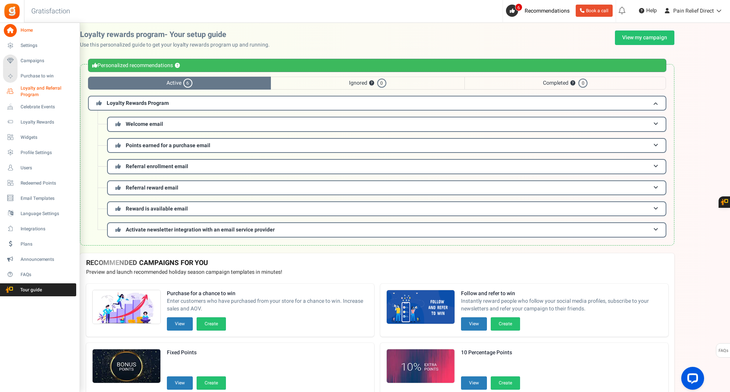
click at [40, 87] on span "Loyalty and Referral Program" at bounding box center [49, 91] width 56 height 13
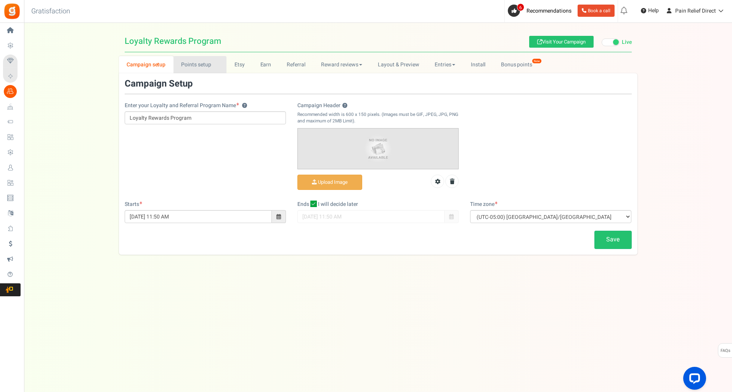
click at [197, 65] on link "Points setup New" at bounding box center [199, 64] width 53 height 17
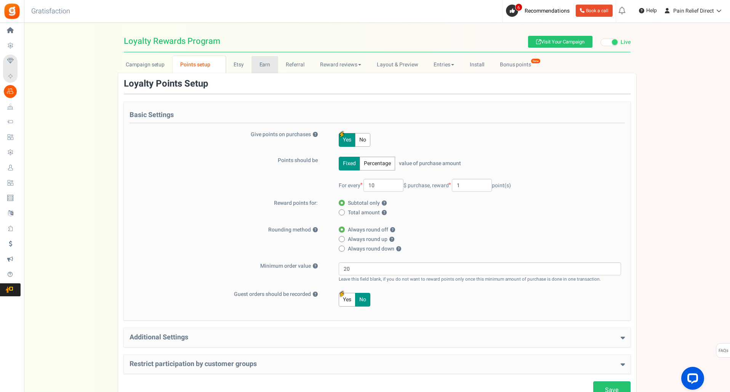
click at [263, 62] on link "Earn" at bounding box center [265, 64] width 27 height 17
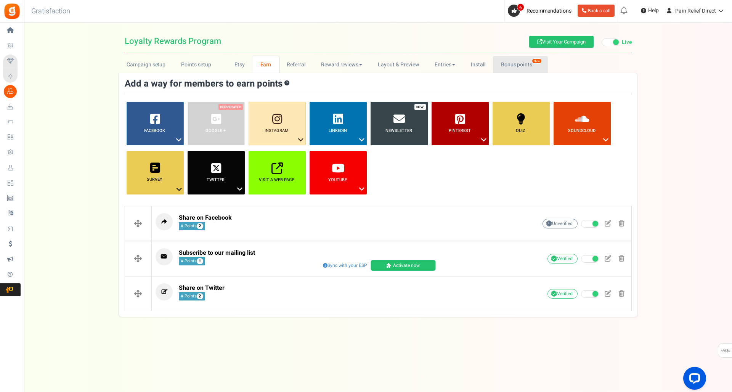
click at [498, 62] on link "Bonus points New" at bounding box center [520, 64] width 54 height 17
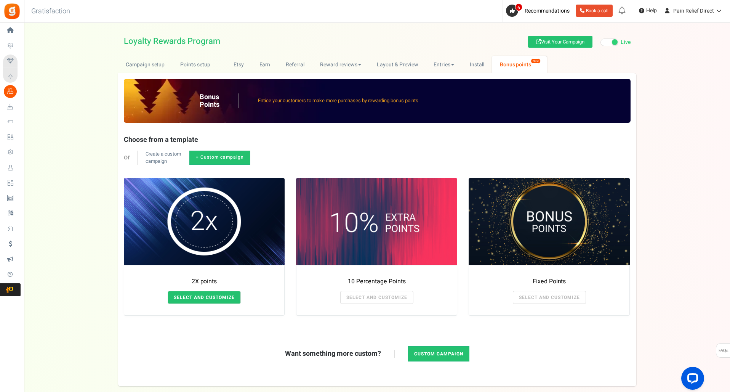
click at [211, 296] on link "SELECT AND CUSTOMIZE" at bounding box center [204, 297] width 73 height 13
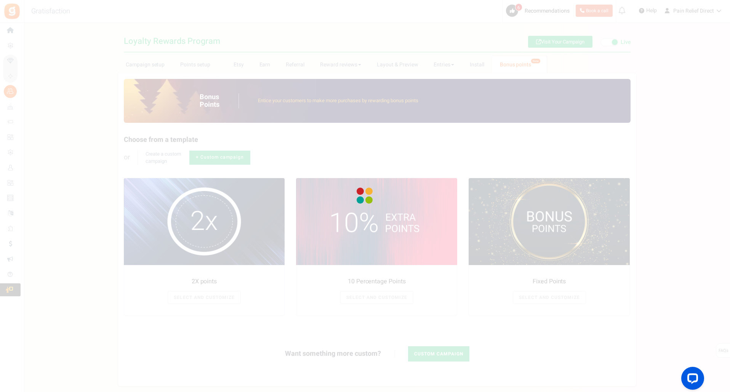
radio input "true"
type input "2"
radio input "true"
type input "[DATE] 12:01 AM"
type input "[DATE] 11:59 PM"
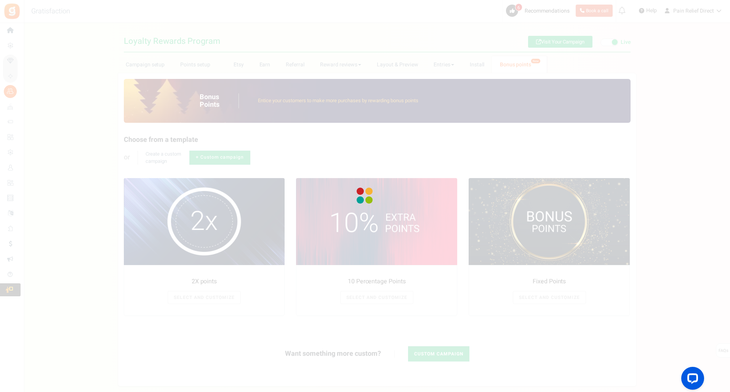
type textarea "2X points"
type textarea "Bonus Points description"
type input "#000000"
type input "#ffbe84"
type input "#000000"
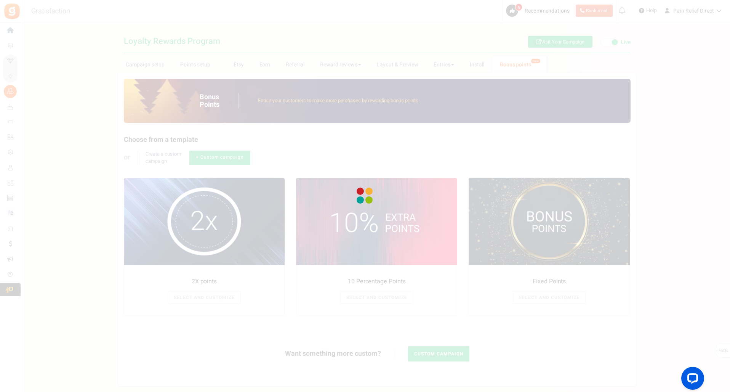
type input "#ffffff"
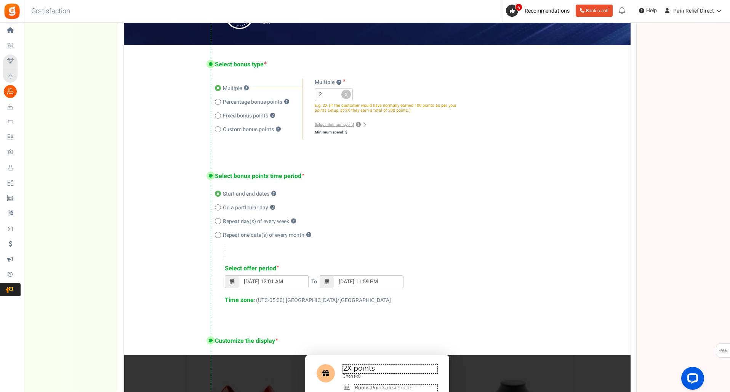
scroll to position [184, 0]
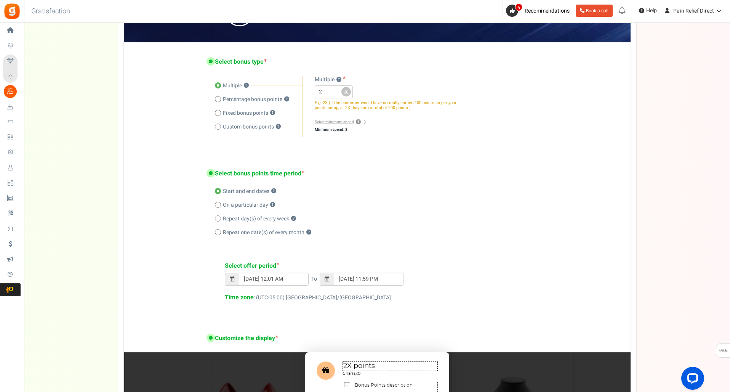
click at [217, 218] on span at bounding box center [218, 218] width 6 height 6
click at [217, 218] on input "Repeat day(s) of every week ?" at bounding box center [217, 218] width 5 height 5
radio input "true"
type input "[DATE] 08:45 PM"
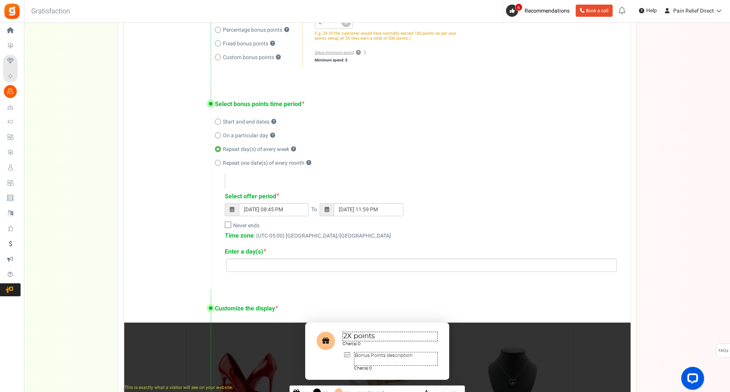
scroll to position [257, 0]
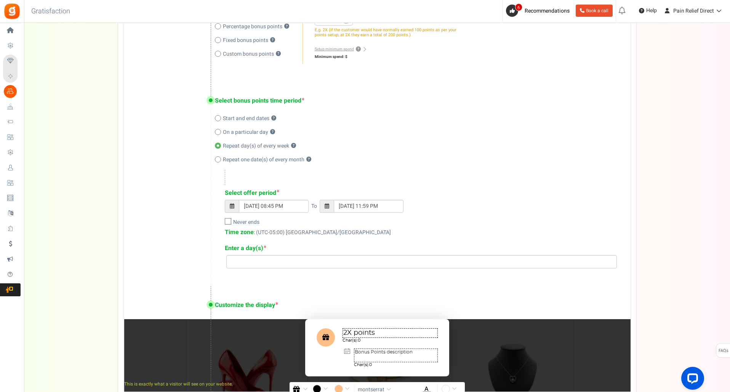
click at [228, 222] on icon at bounding box center [228, 221] width 5 height 5
click at [222, 222] on input "Never ends" at bounding box center [219, 222] width 5 height 5
checkbox input "true"
click at [231, 207] on span at bounding box center [232, 205] width 5 height 5
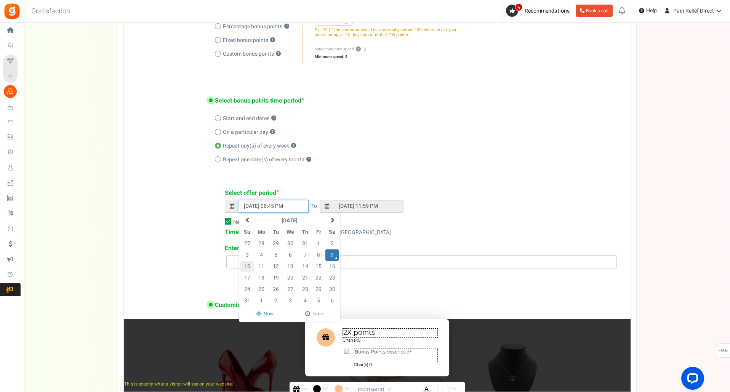
click at [248, 265] on td "10" at bounding box center [246, 266] width 13 height 11
type input "[DATE] 08:45 PM"
click at [333, 171] on div "Select offer period [DATE] 08:45 PM [DATE] Su Mo Tu We Th Fr Sa 27 28 29 30 31 …" at bounding box center [415, 219] width 401 height 99
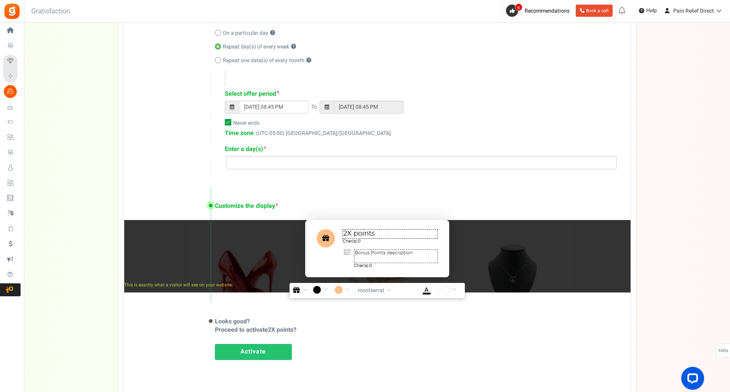
scroll to position [361, 0]
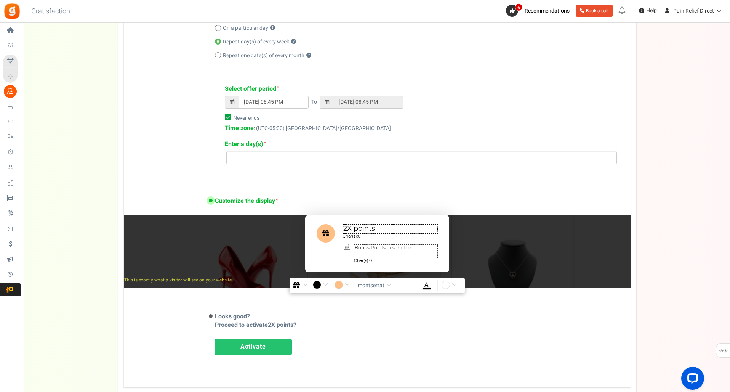
click at [418, 250] on textarea "Bonus Points description" at bounding box center [396, 251] width 84 height 14
drag, startPoint x: 418, startPoint y: 250, endPoint x: 350, endPoint y: 247, distance: 68.3
click at [354, 247] on div "Bonus Points description Char(s): 0" at bounding box center [396, 253] width 84 height 19
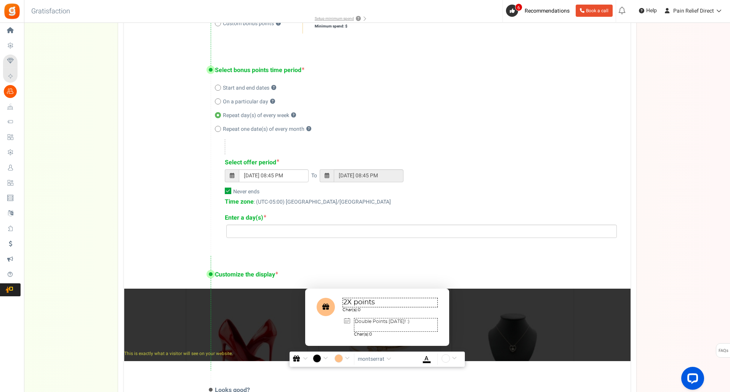
scroll to position [288, 0]
type textarea "Double Points [DATE]! :)"
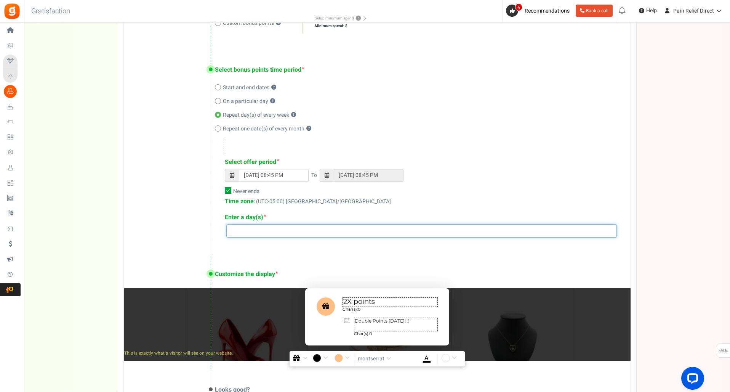
click at [320, 226] on input "search" at bounding box center [422, 230] width 386 height 8
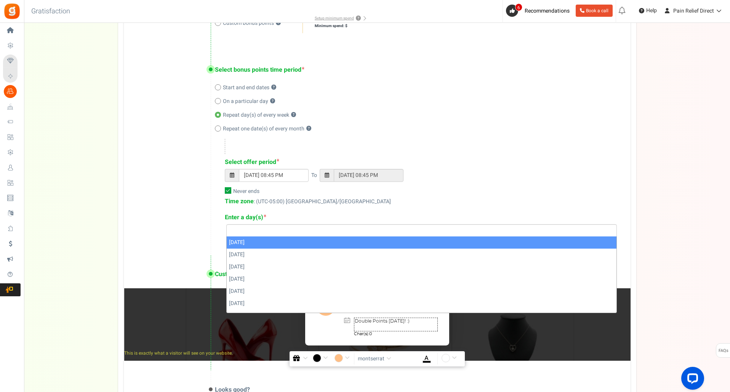
select select "[DATE]"
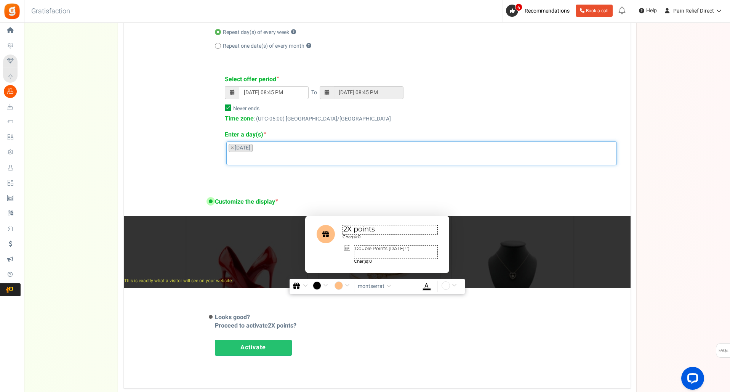
scroll to position [374, 0]
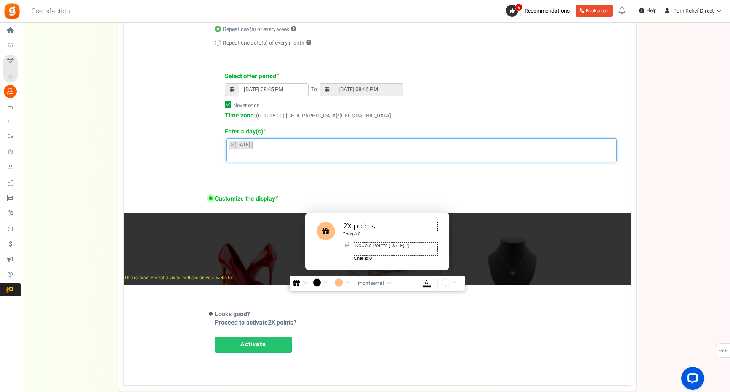
click at [246, 338] on link "Activate" at bounding box center [253, 344] width 77 height 16
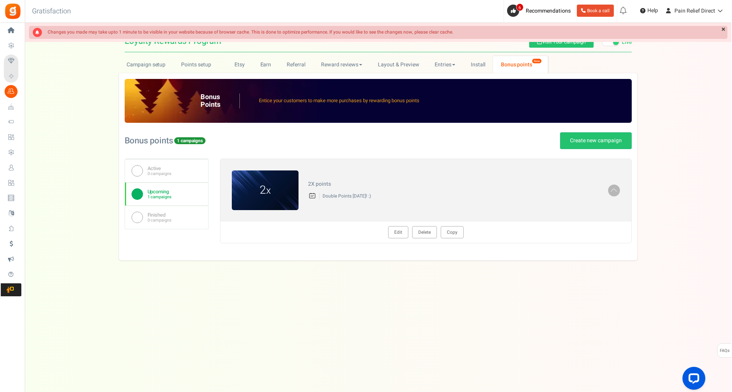
scroll to position [0, 0]
